Goal: Information Seeking & Learning: Learn about a topic

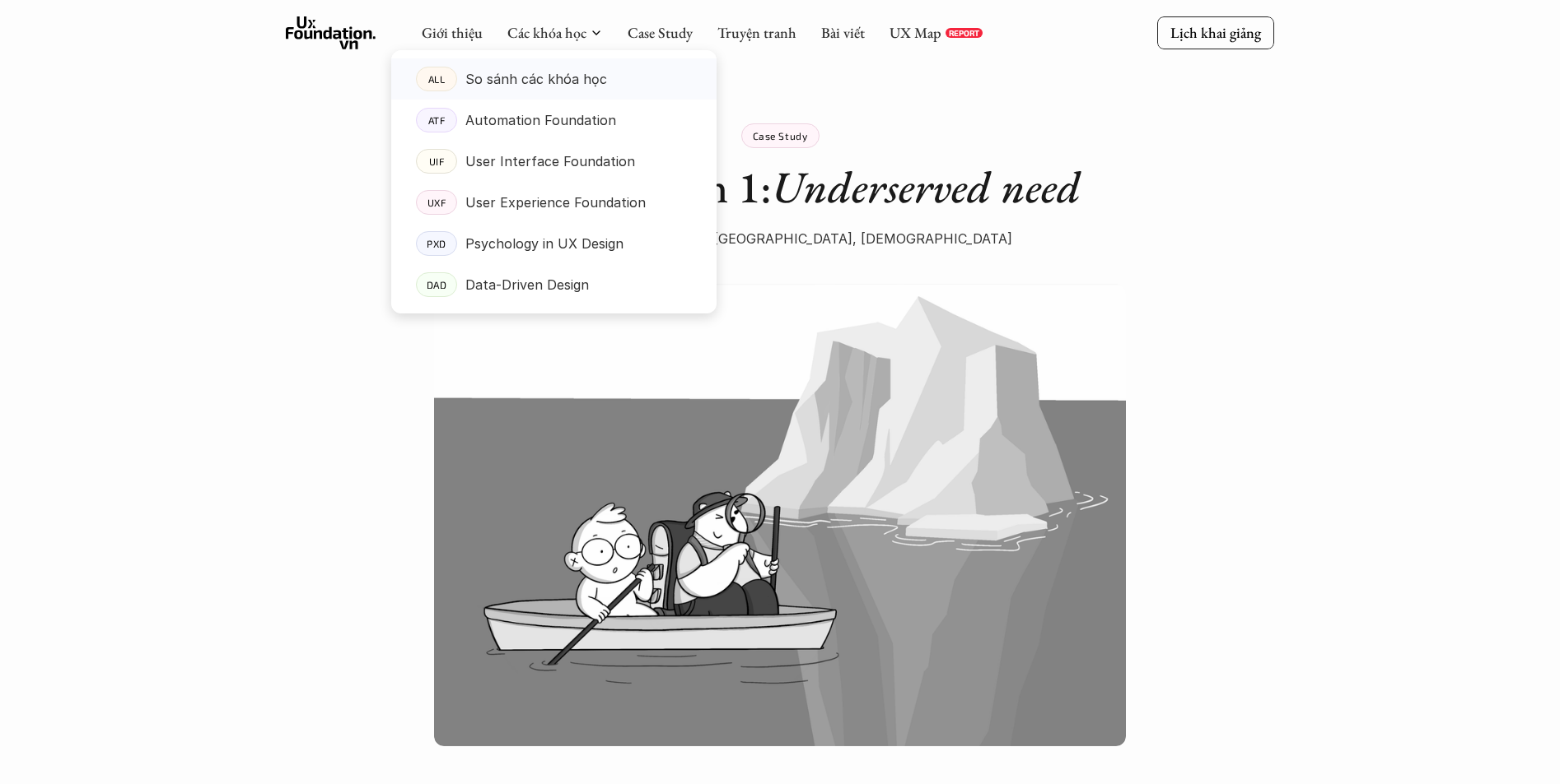
click at [565, 78] on p "So sánh các khóa học" at bounding box center [536, 79] width 142 height 25
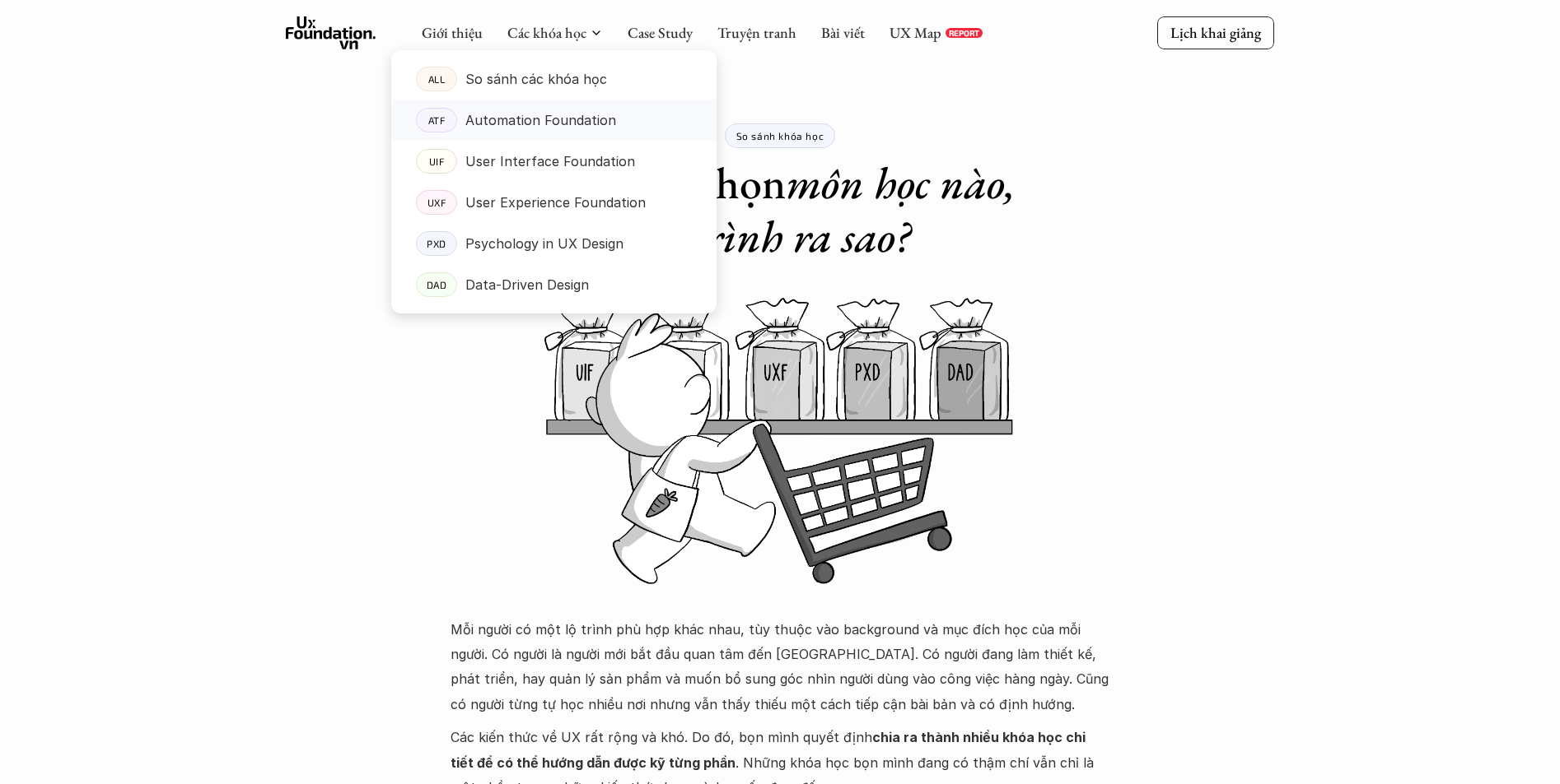
click at [557, 117] on p "Automation Foundation" at bounding box center [540, 120] width 151 height 25
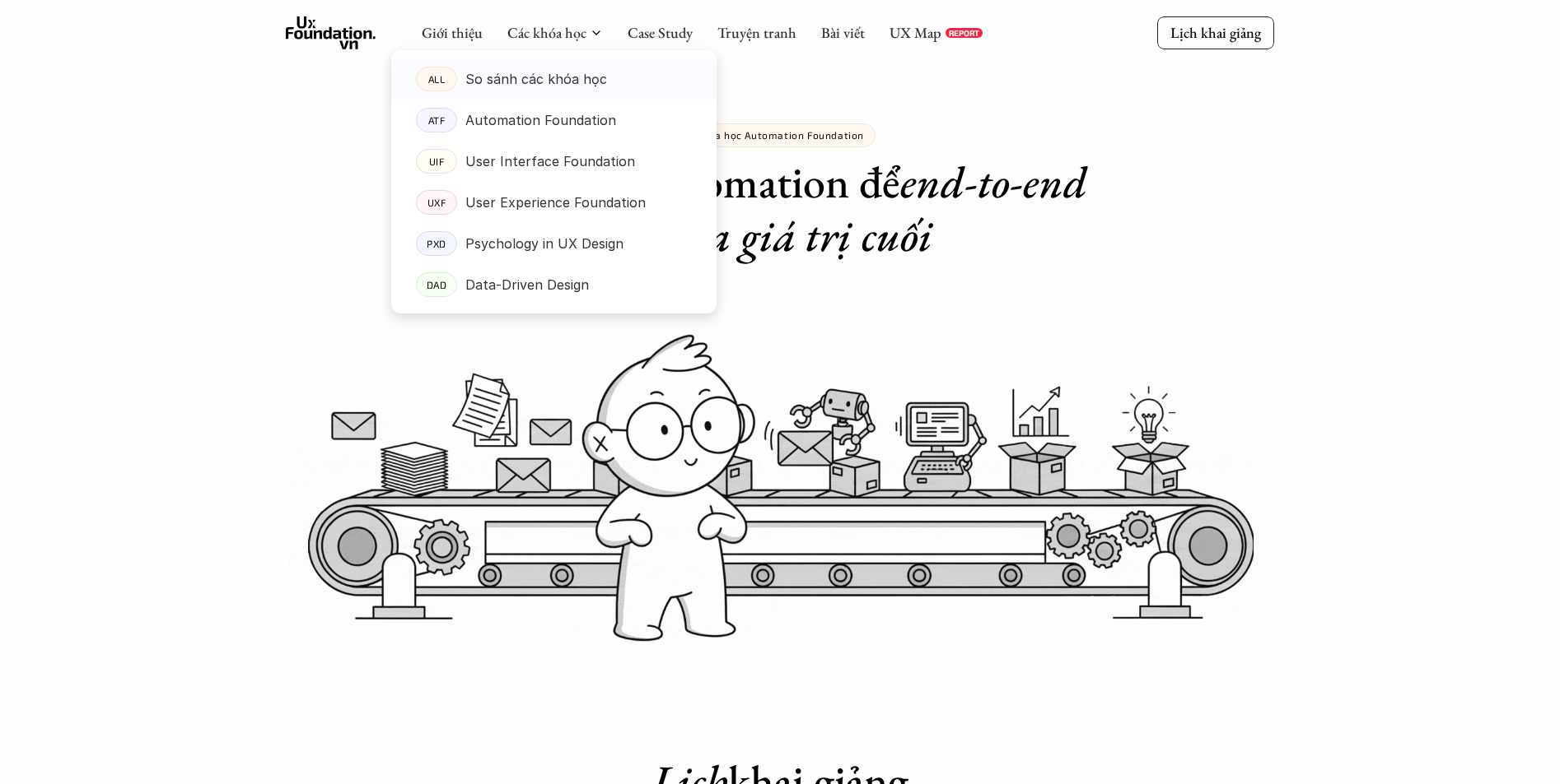
click at [585, 92] on p "So sánh các khóa học" at bounding box center [536, 79] width 142 height 25
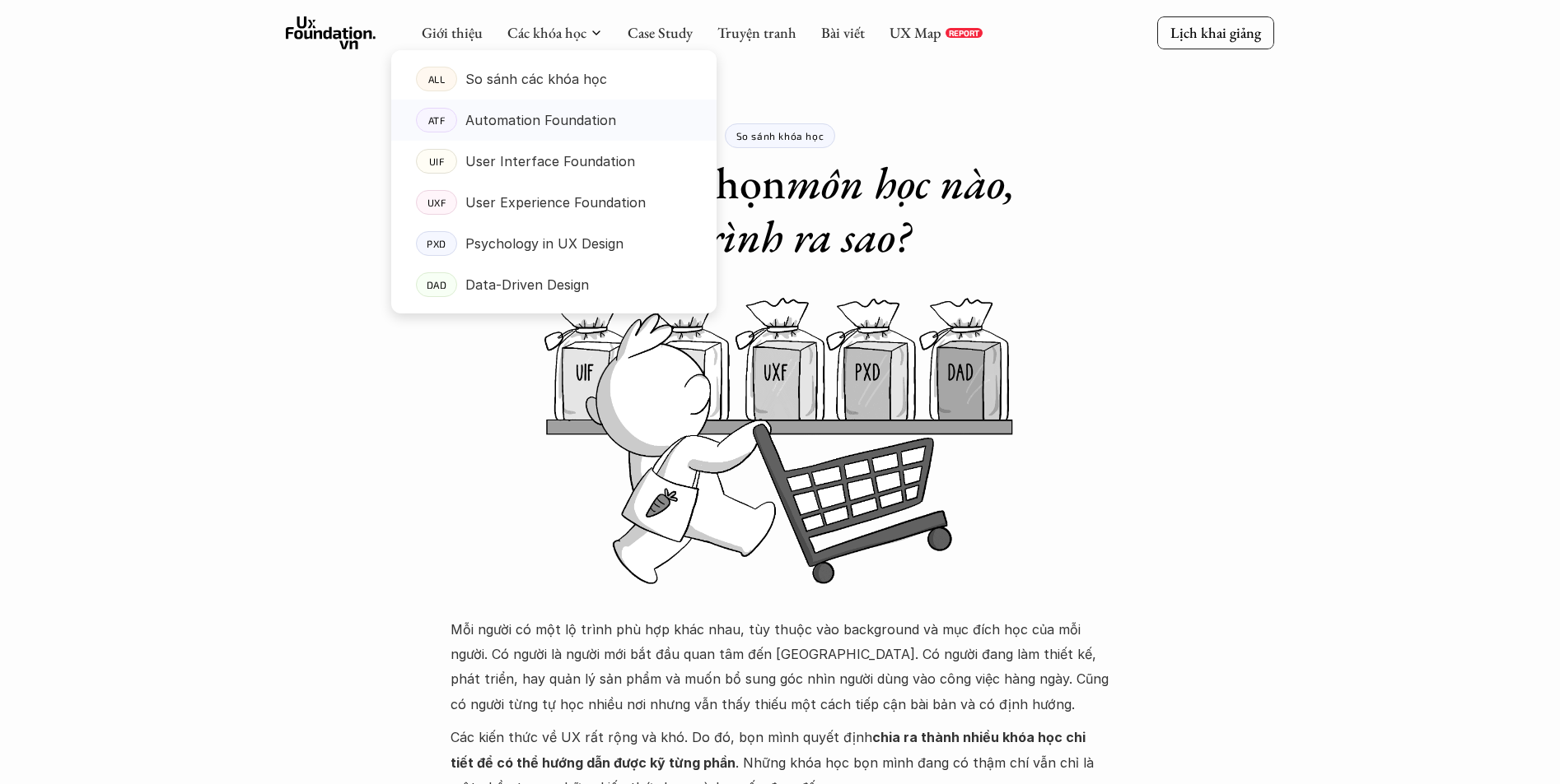
click at [560, 114] on p "Automation Foundation" at bounding box center [540, 120] width 151 height 25
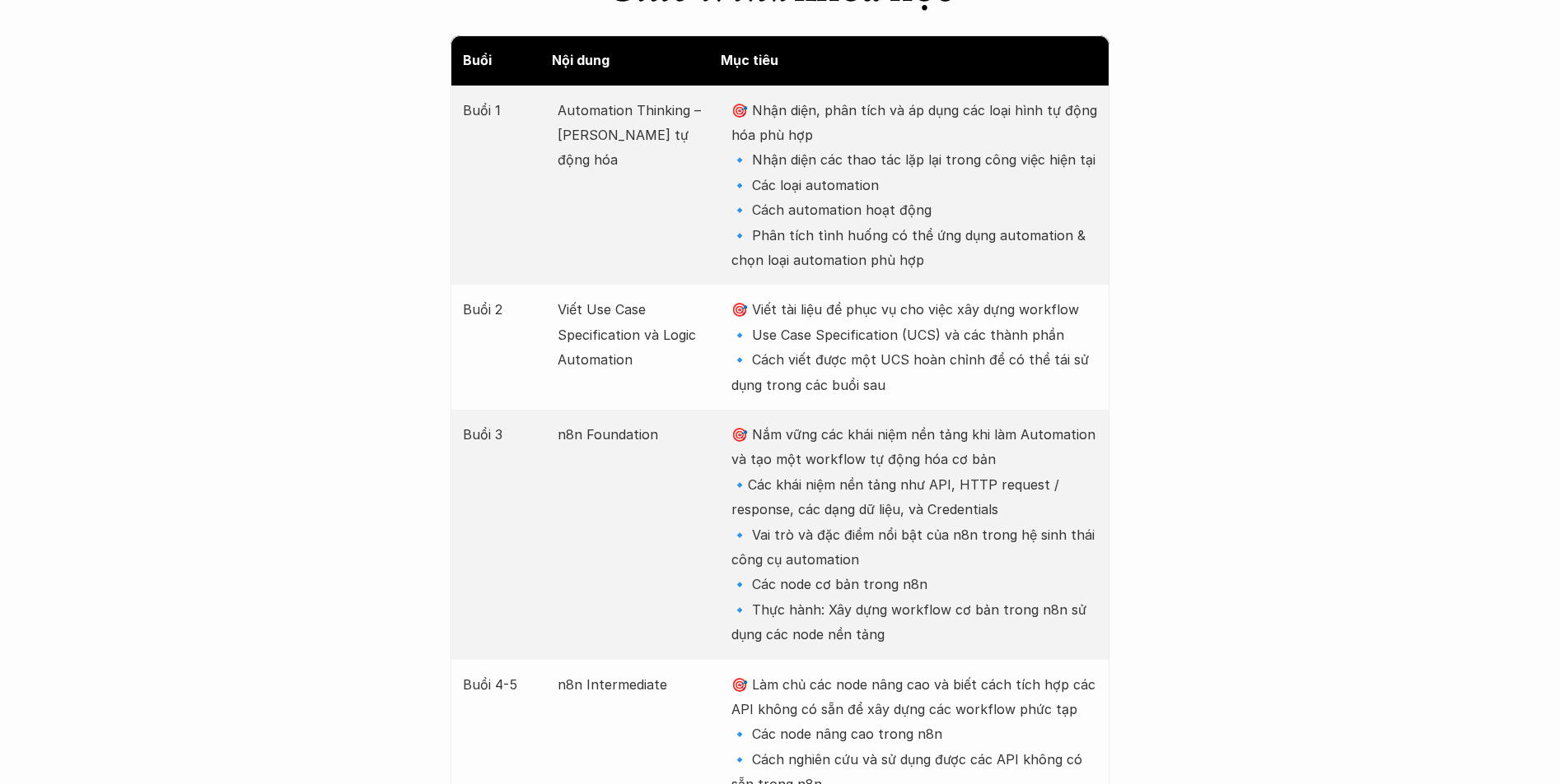
scroll to position [2222, 0]
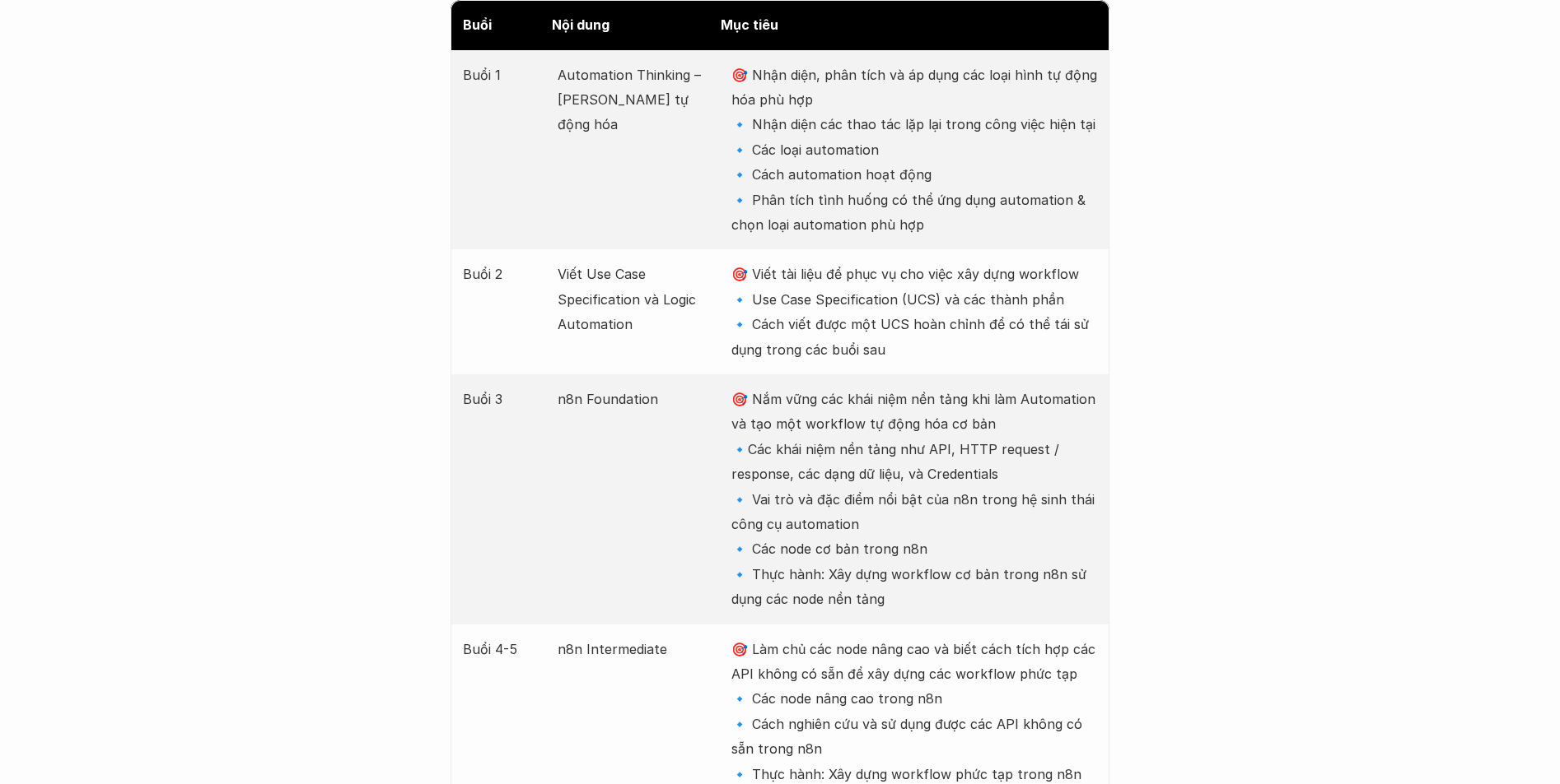
click at [1030, 396] on p "🎯 Nắm vững các khái niệm nền tảng khi làm Automation và tạo một workflow tự độn…" at bounding box center [914, 499] width 365 height 225
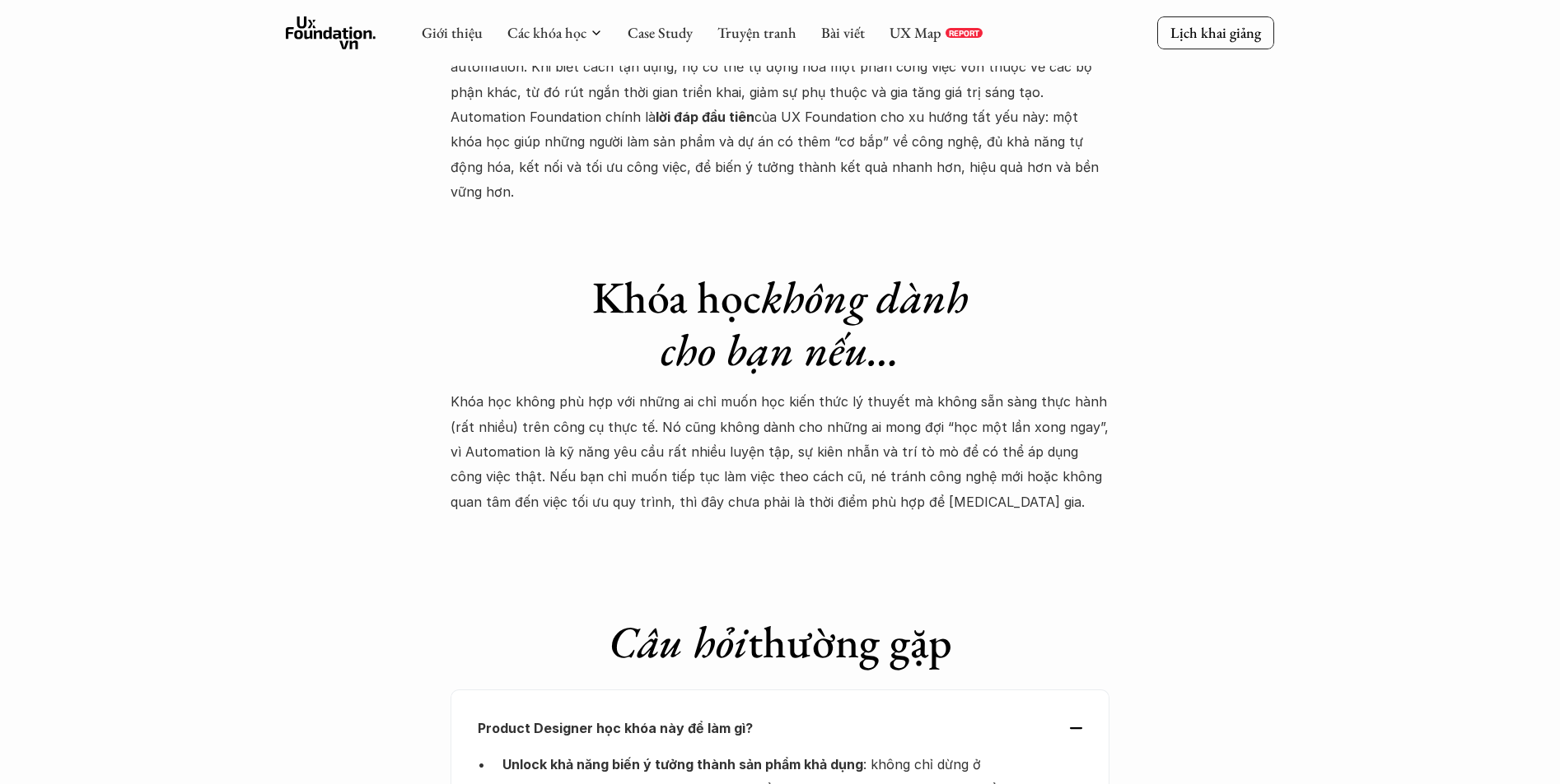
scroll to position [4773, 0]
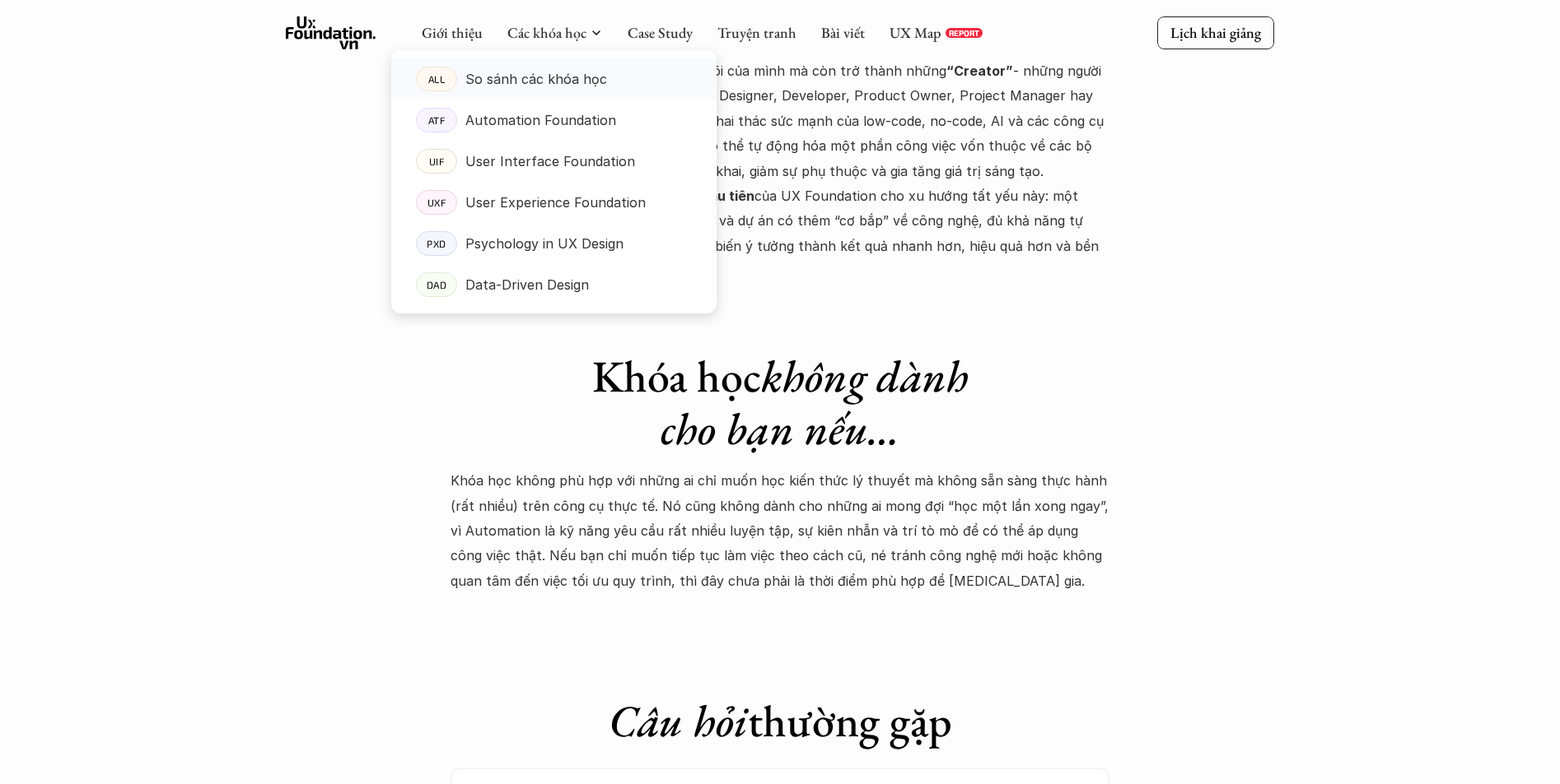
click at [557, 83] on p "So sánh các khóa học" at bounding box center [536, 79] width 142 height 25
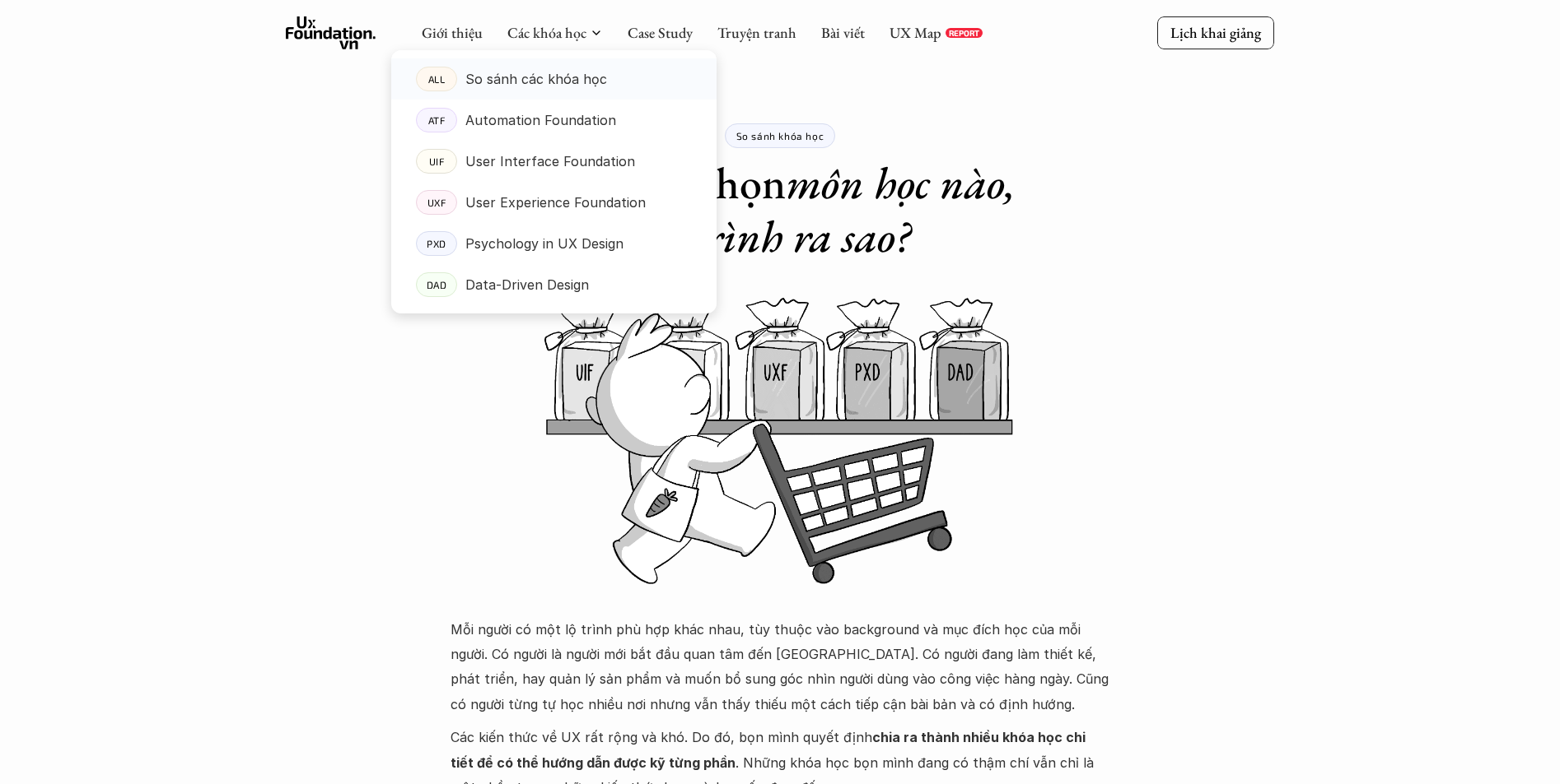
click at [552, 76] on p "So sánh các khóa học" at bounding box center [536, 79] width 142 height 25
click at [572, 78] on p "So sánh các khóa học" at bounding box center [536, 79] width 142 height 25
click at [552, 75] on p "So sánh các khóa học" at bounding box center [536, 79] width 142 height 25
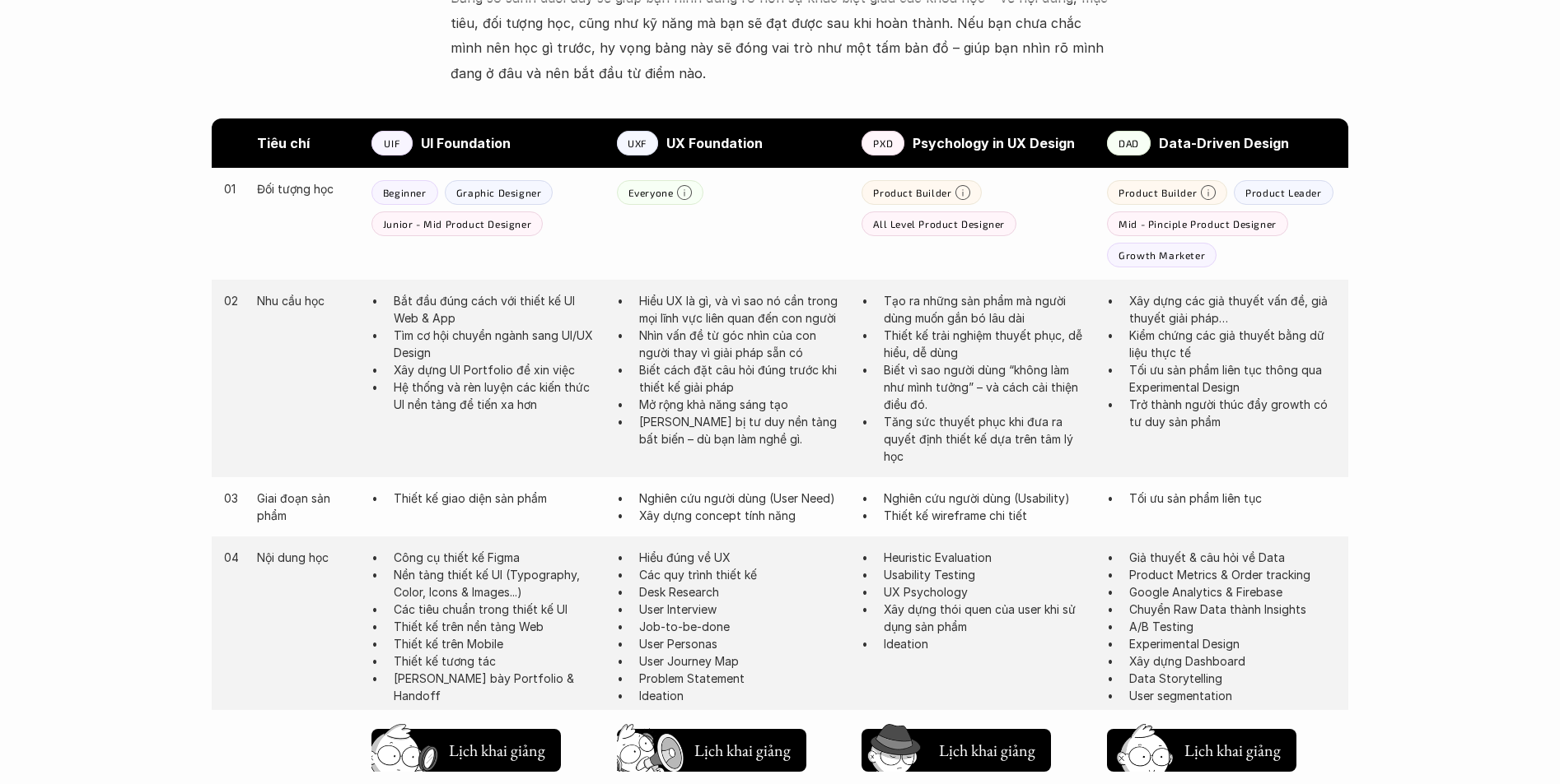
scroll to position [1317, 0]
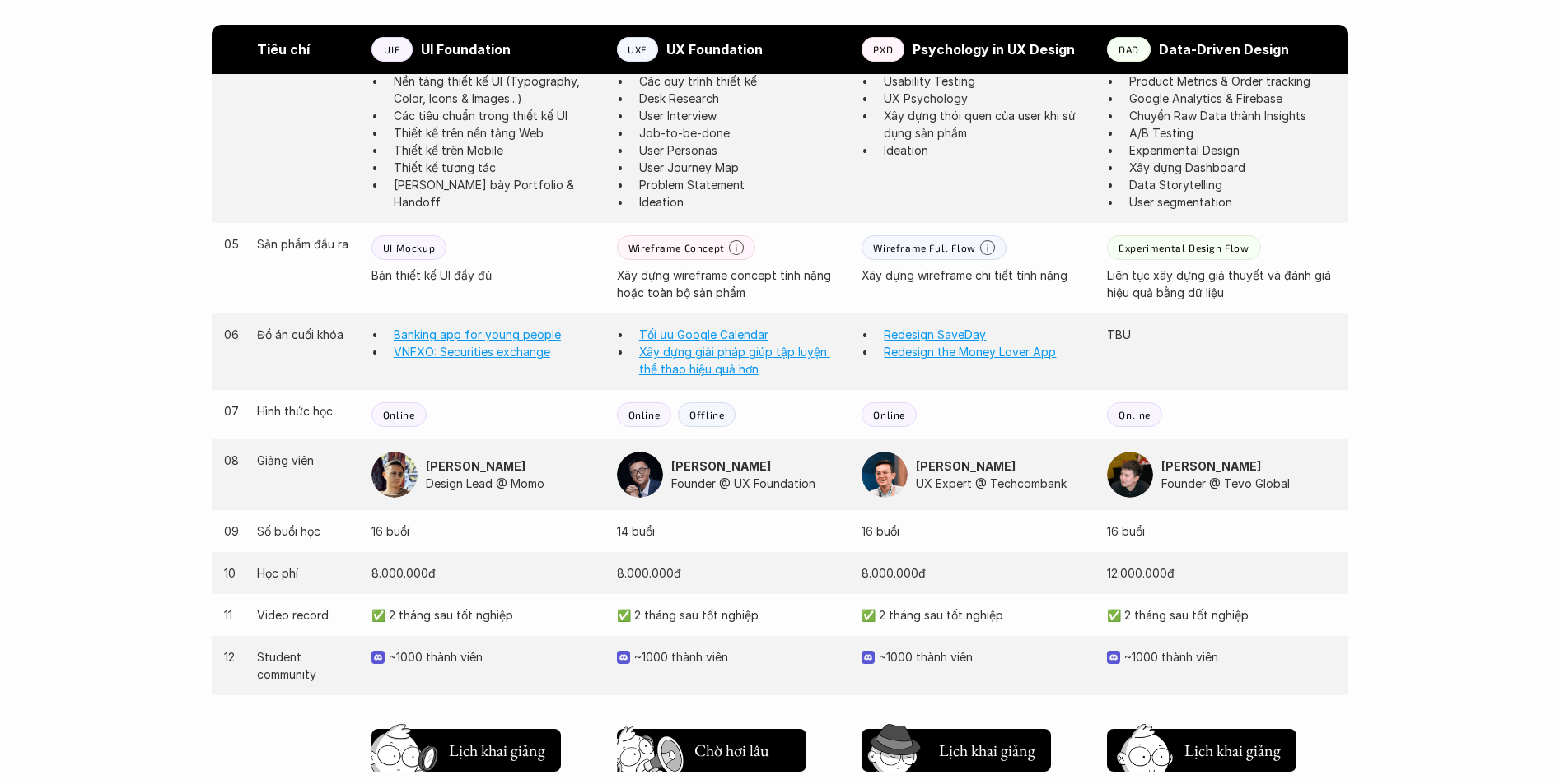
click at [735, 765] on button "Chờ hơi lâu Lịch khai giảng" at bounding box center [711, 751] width 189 height 43
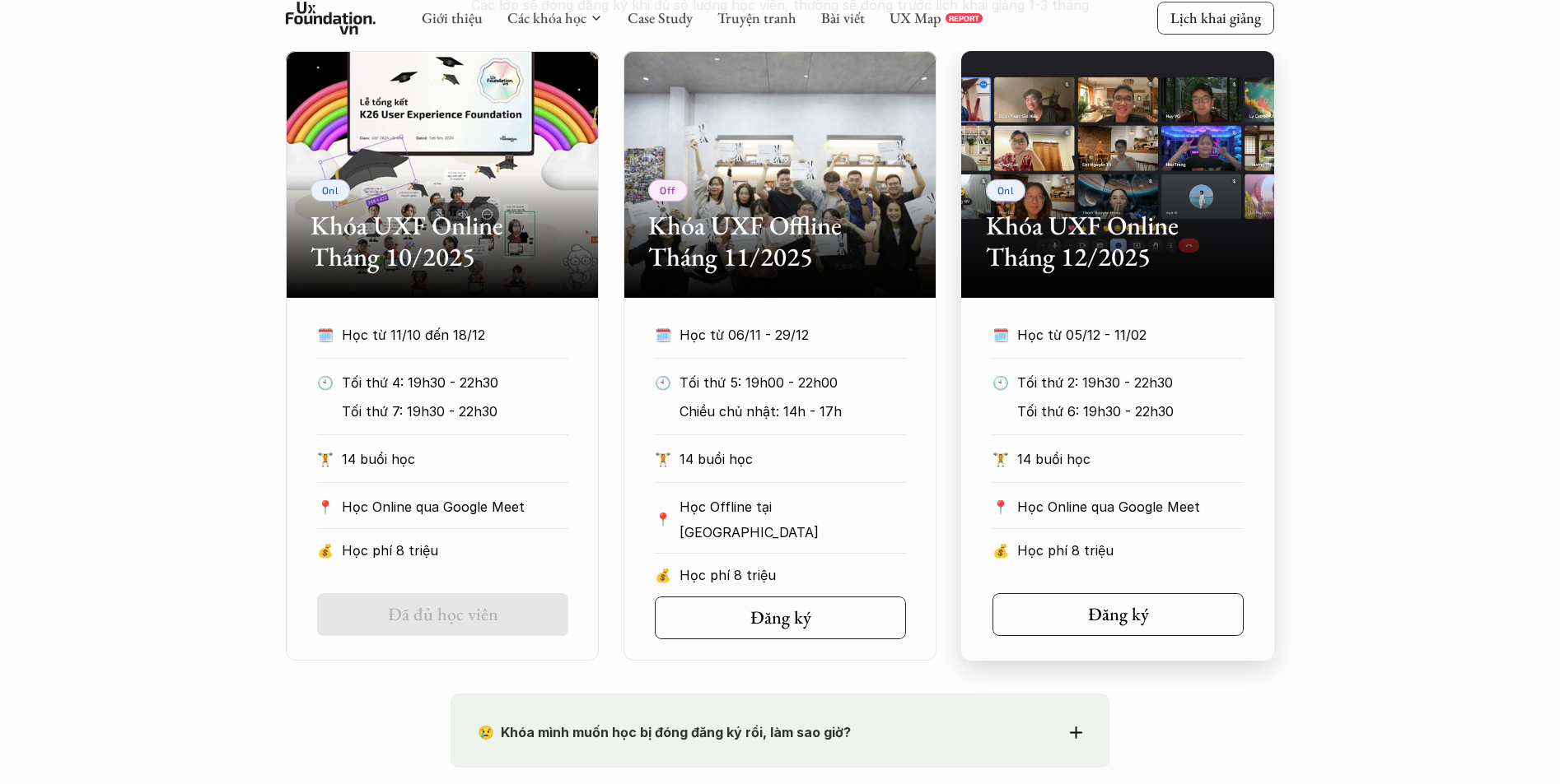
scroll to position [796, 0]
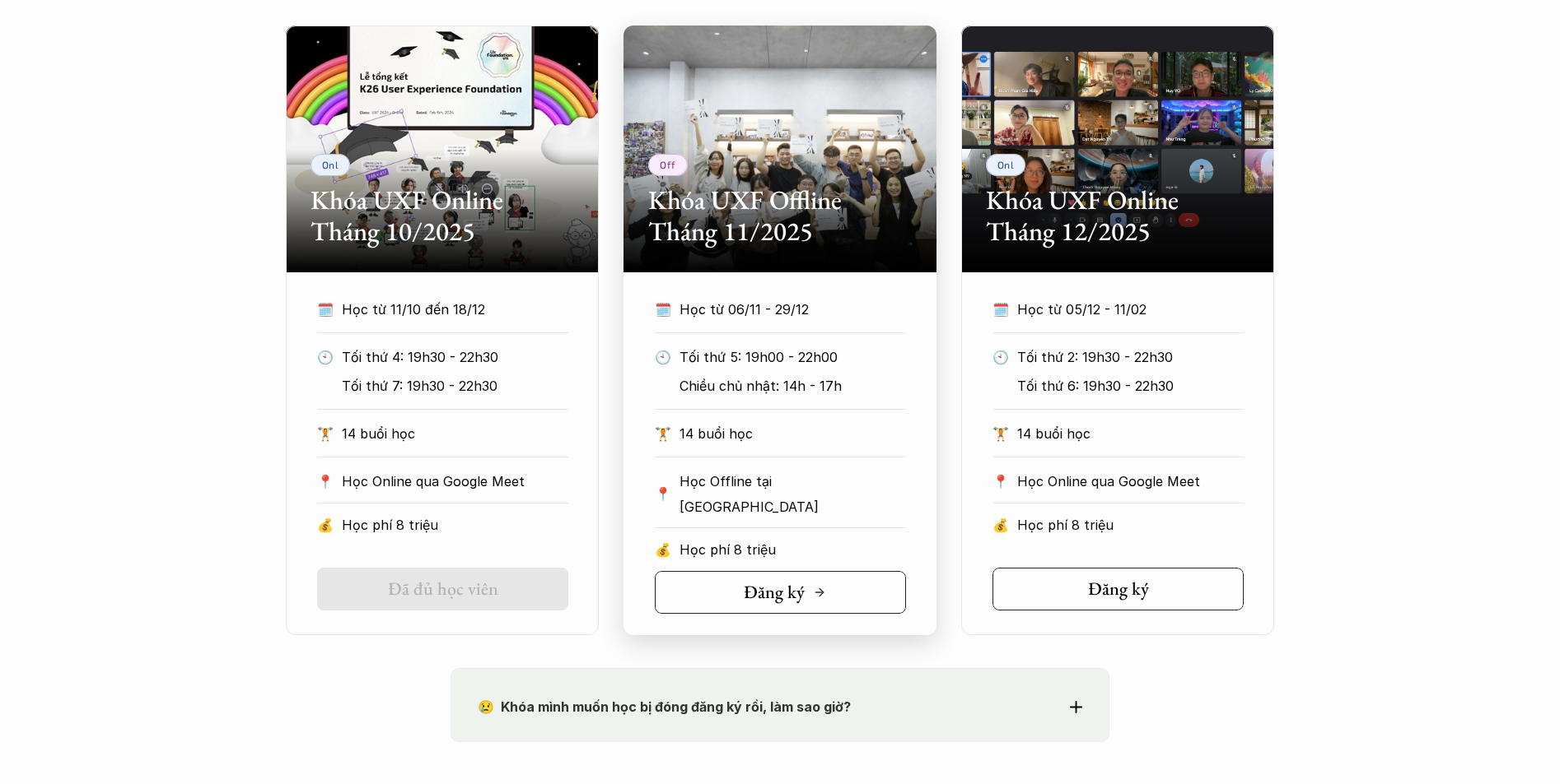
click at [805, 582] on div "Đăng ký" at bounding box center [784, 592] width 82 height 21
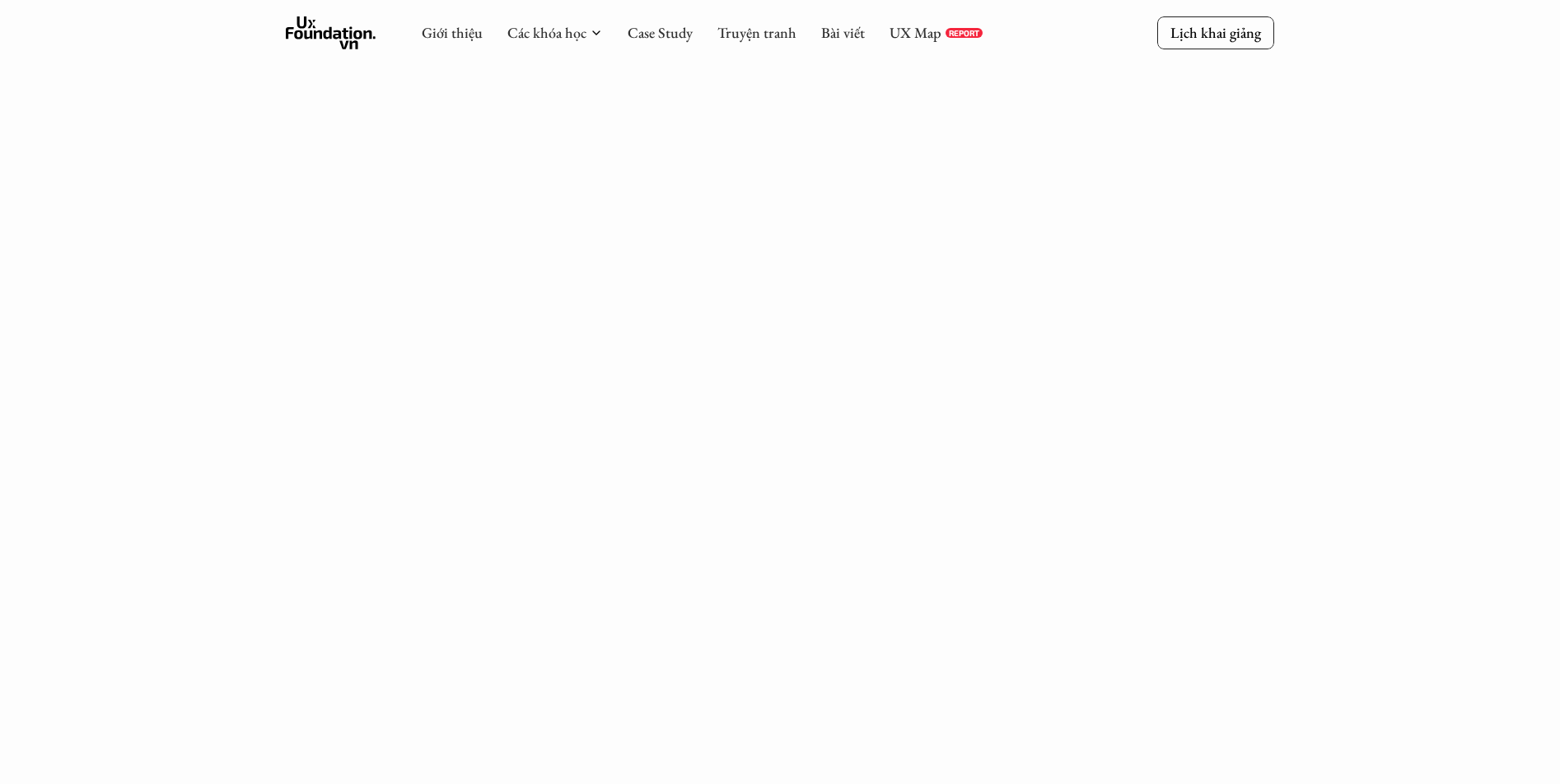
scroll to position [1005, 0]
click at [940, 30] on div "UX Map REPORT" at bounding box center [936, 33] width 93 height 18
click at [905, 32] on link "UX Map" at bounding box center [915, 32] width 52 height 19
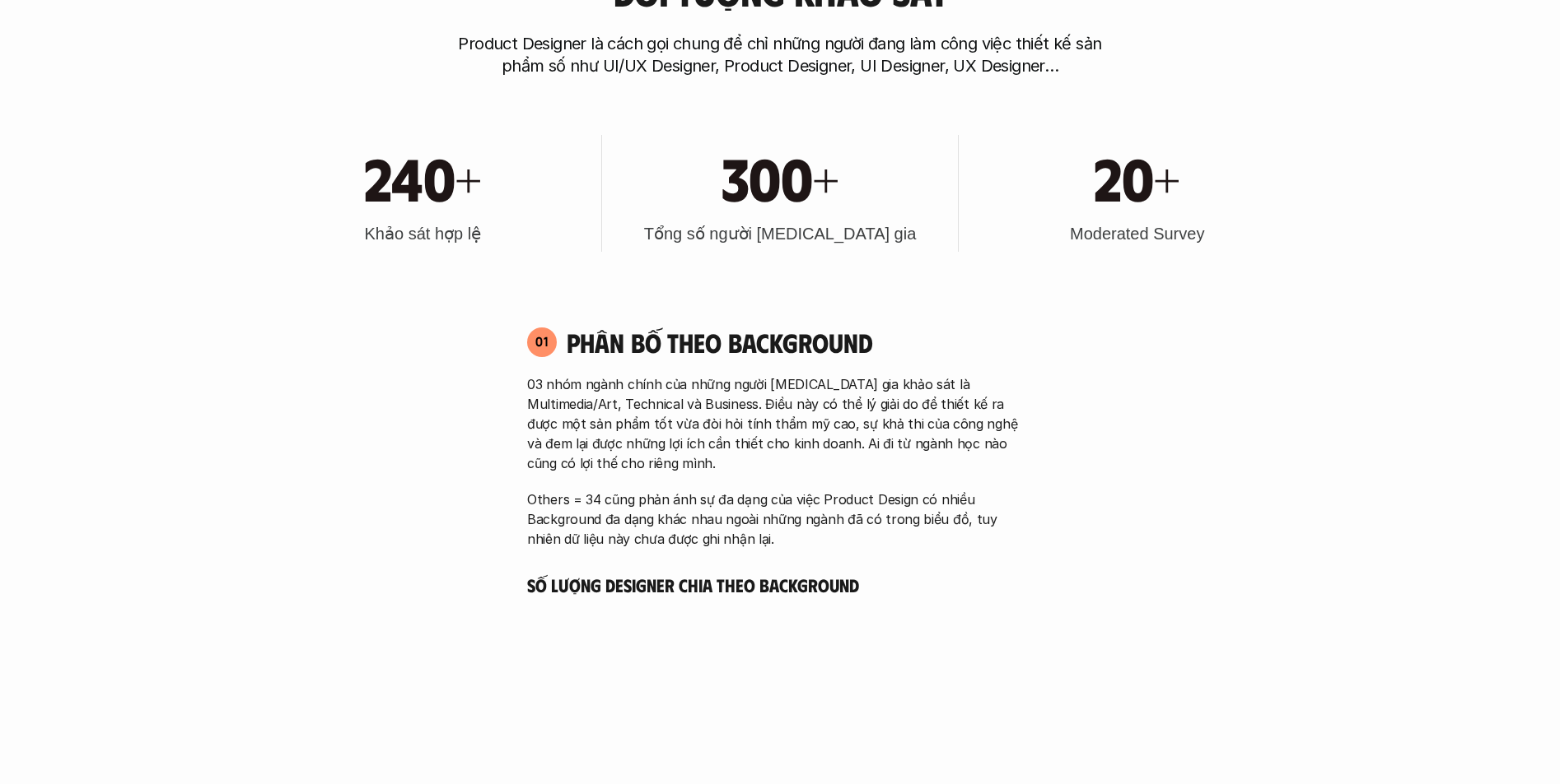
scroll to position [1400, 0]
